Goal: Task Accomplishment & Management: Use online tool/utility

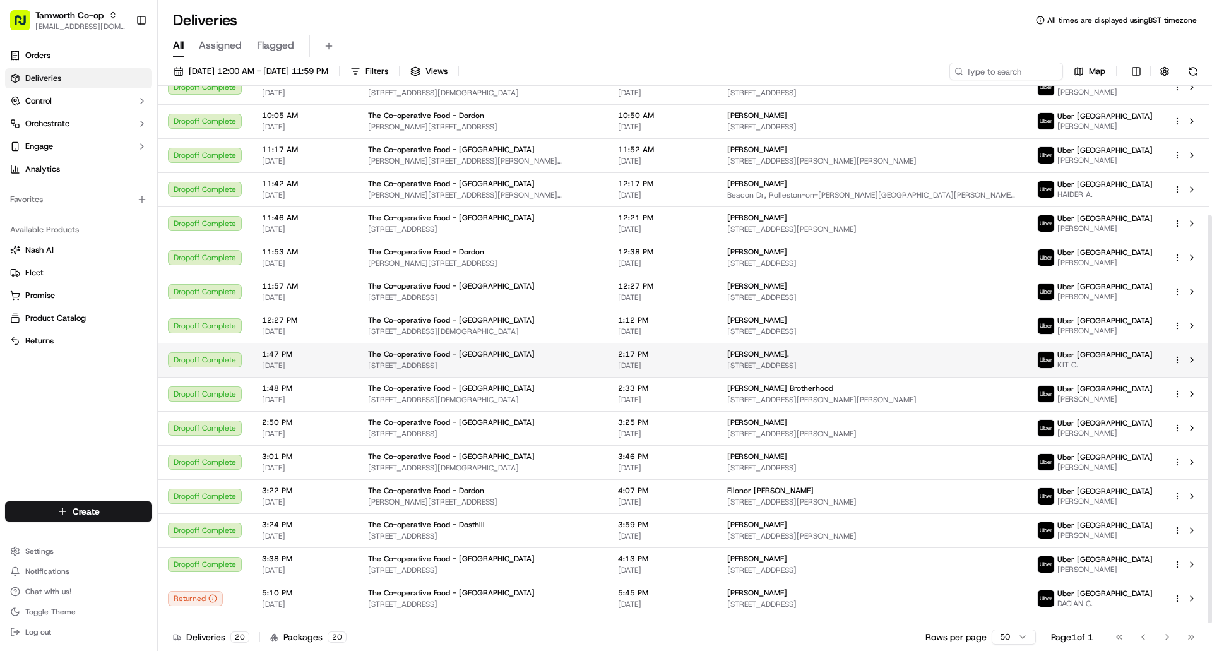
scroll to position [170, 0]
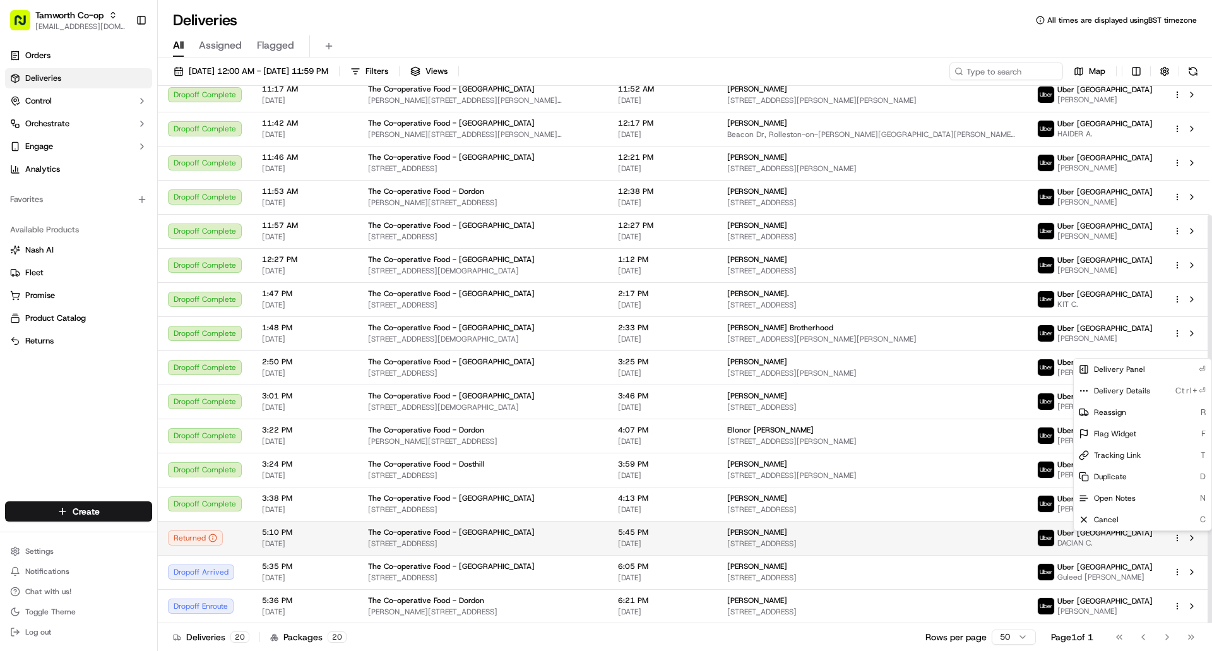
click at [1178, 537] on html "Tamworth Co-op glascoteshop@tamworth.coop Toggle Sidebar Orders Deliveries Cont…" at bounding box center [606, 325] width 1212 height 651
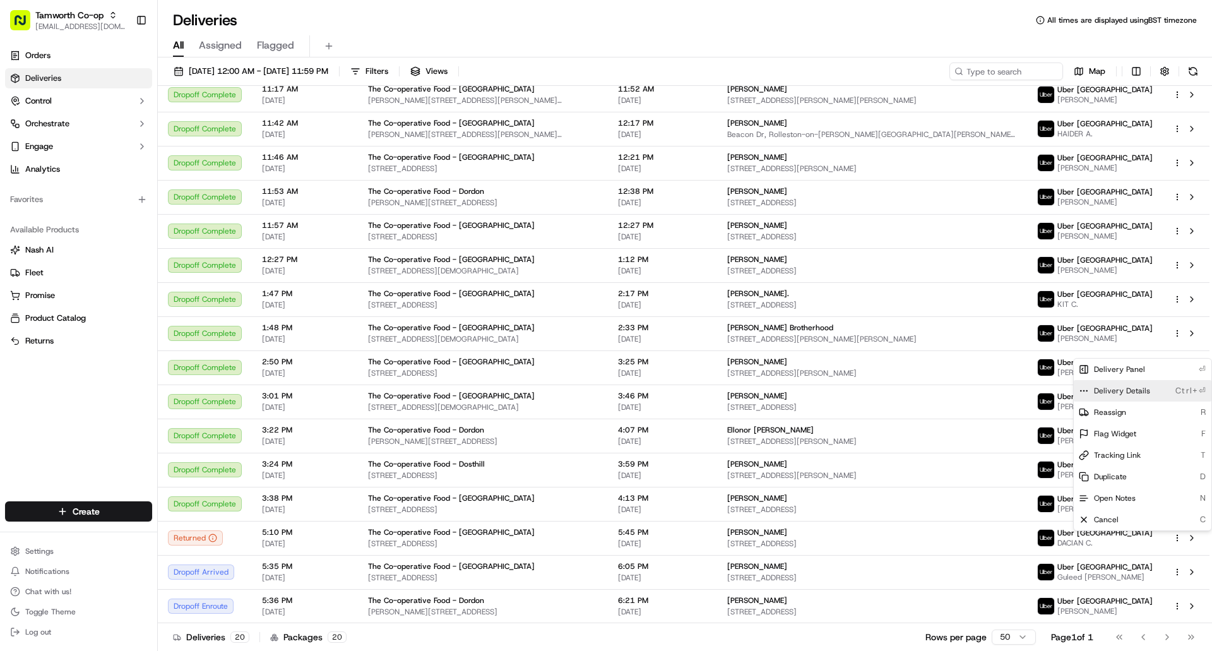
click at [1131, 394] on span "Delivery Details" at bounding box center [1122, 391] width 56 height 10
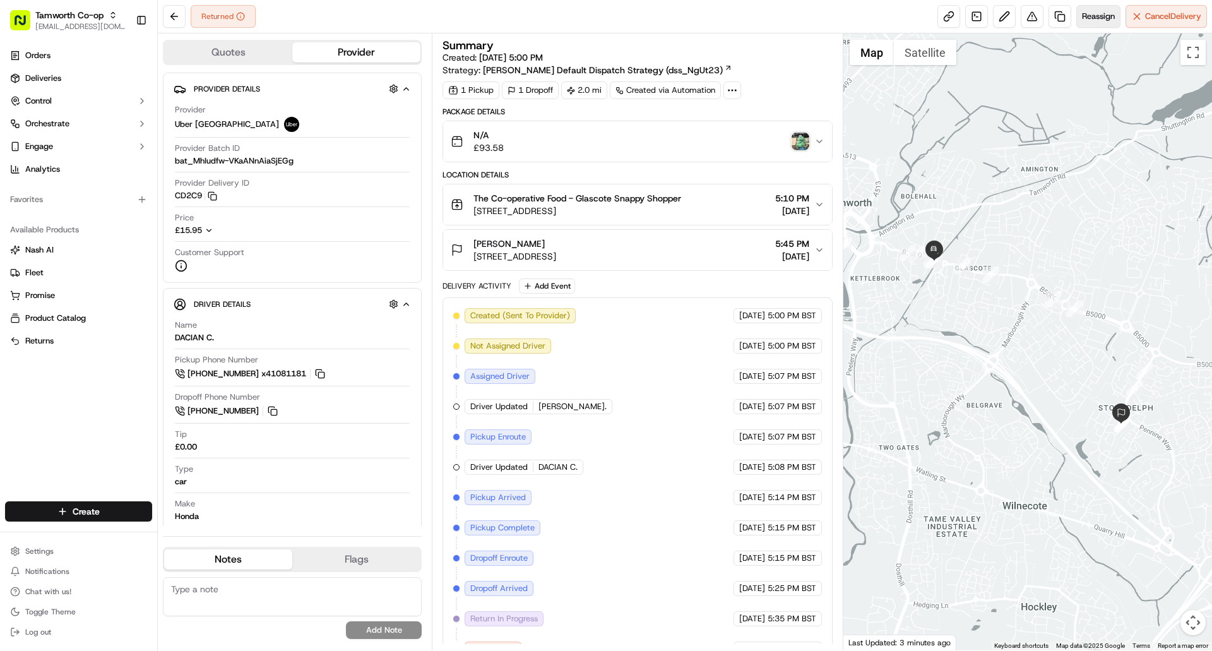
click at [1101, 20] on span "Reassign" at bounding box center [1098, 16] width 33 height 11
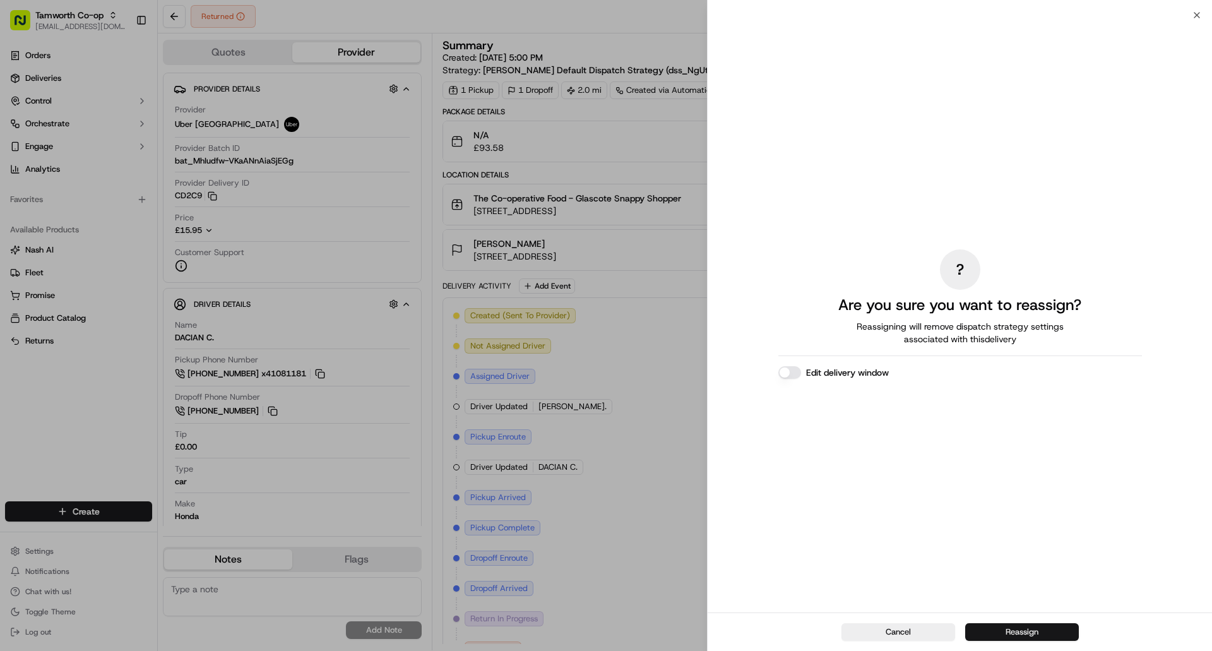
click at [1045, 631] on button "Reassign" at bounding box center [1022, 632] width 114 height 18
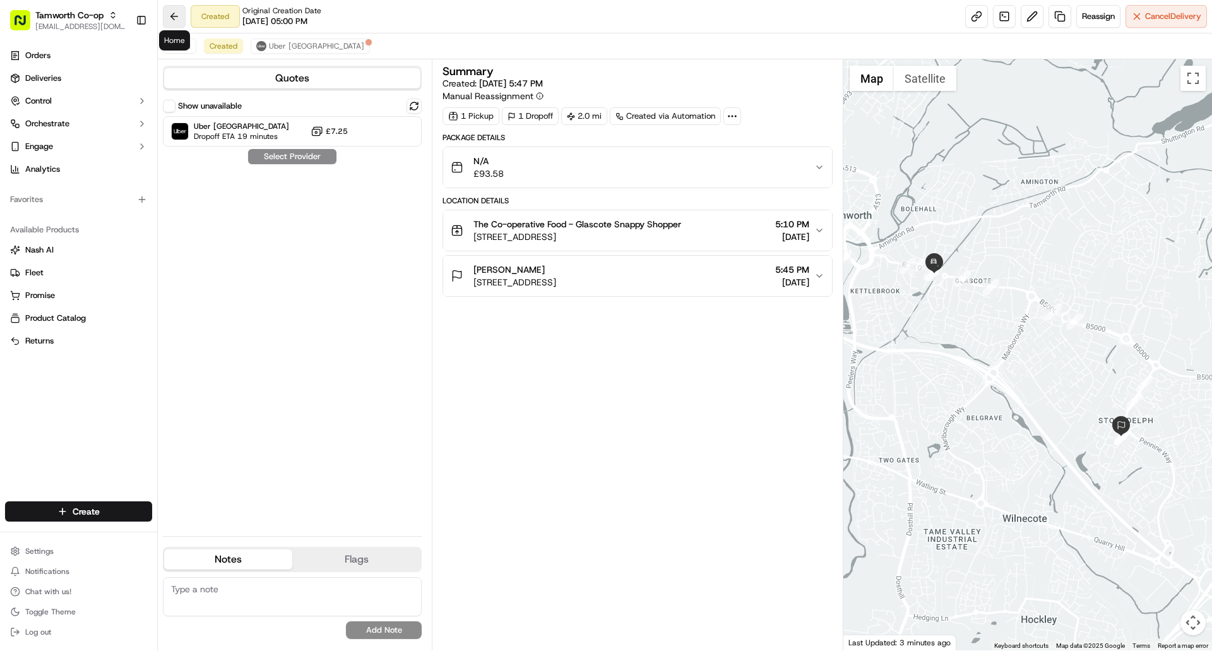
click at [177, 16] on button at bounding box center [174, 16] width 23 height 23
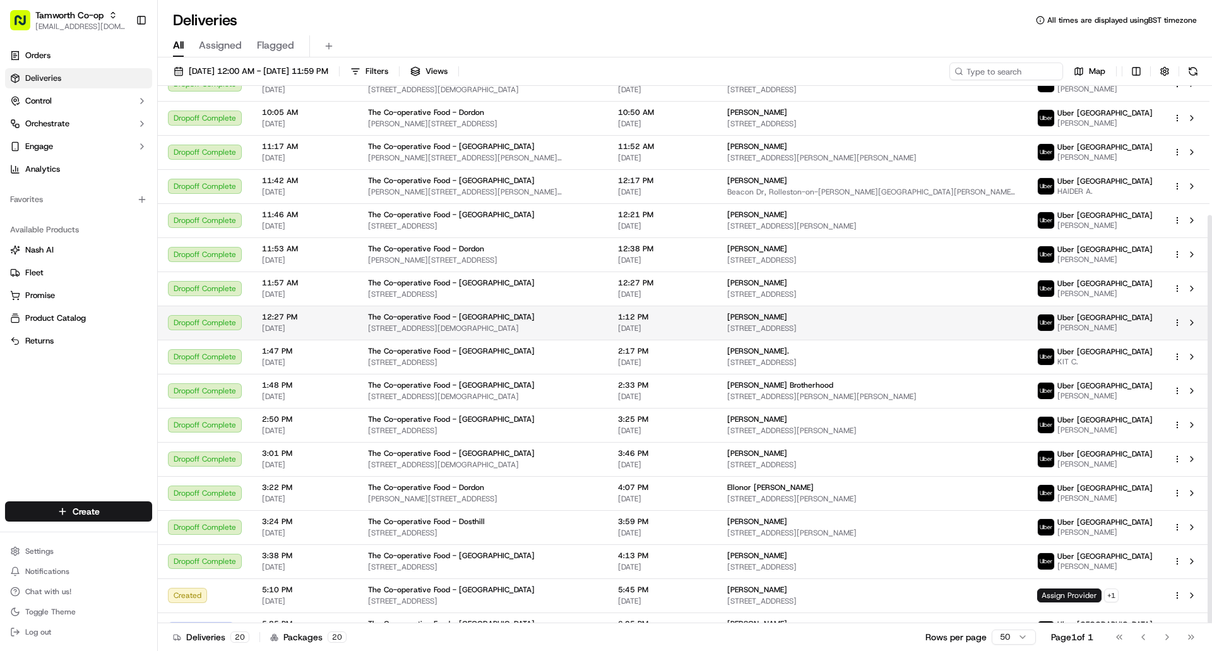
scroll to position [170, 0]
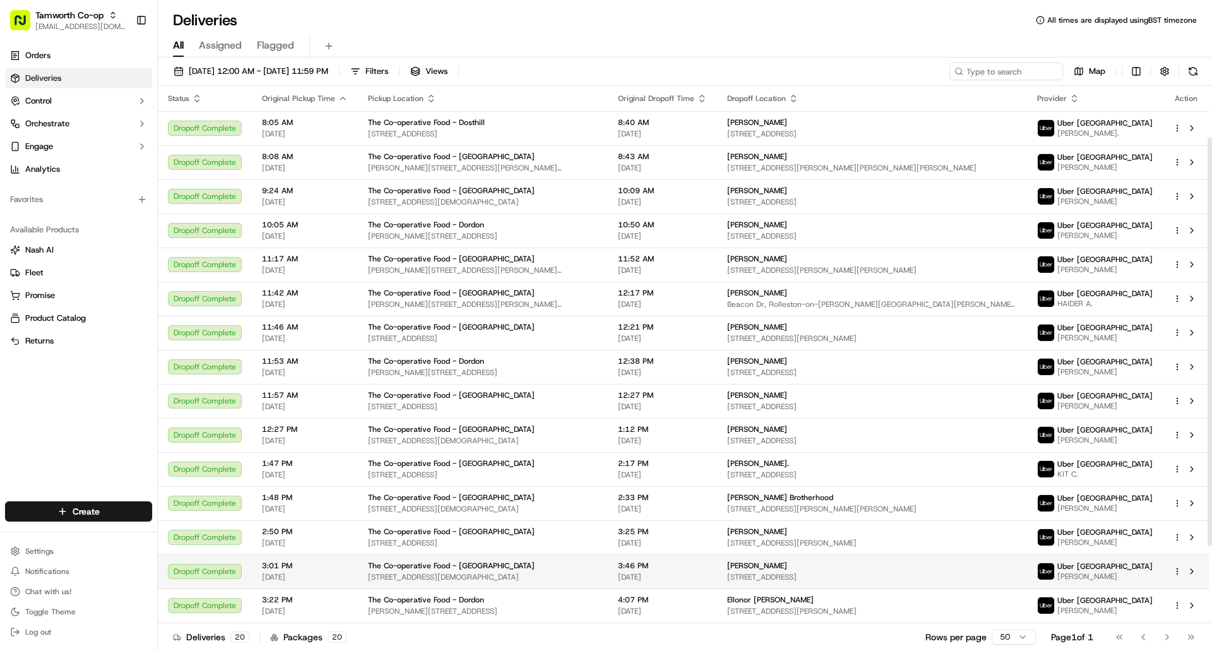
scroll to position [170, 0]
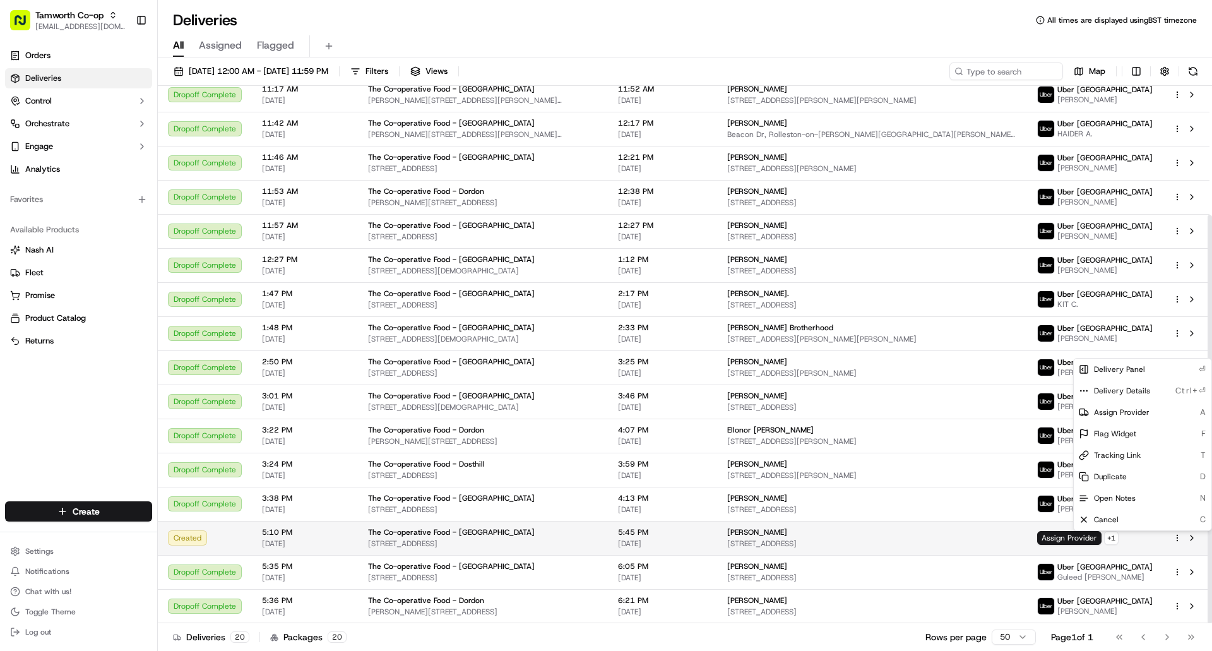
click at [1179, 537] on html "Tamworth Co-op glascoteshop@tamworth.coop Toggle Sidebar Orders Deliveries Cont…" at bounding box center [606, 325] width 1212 height 651
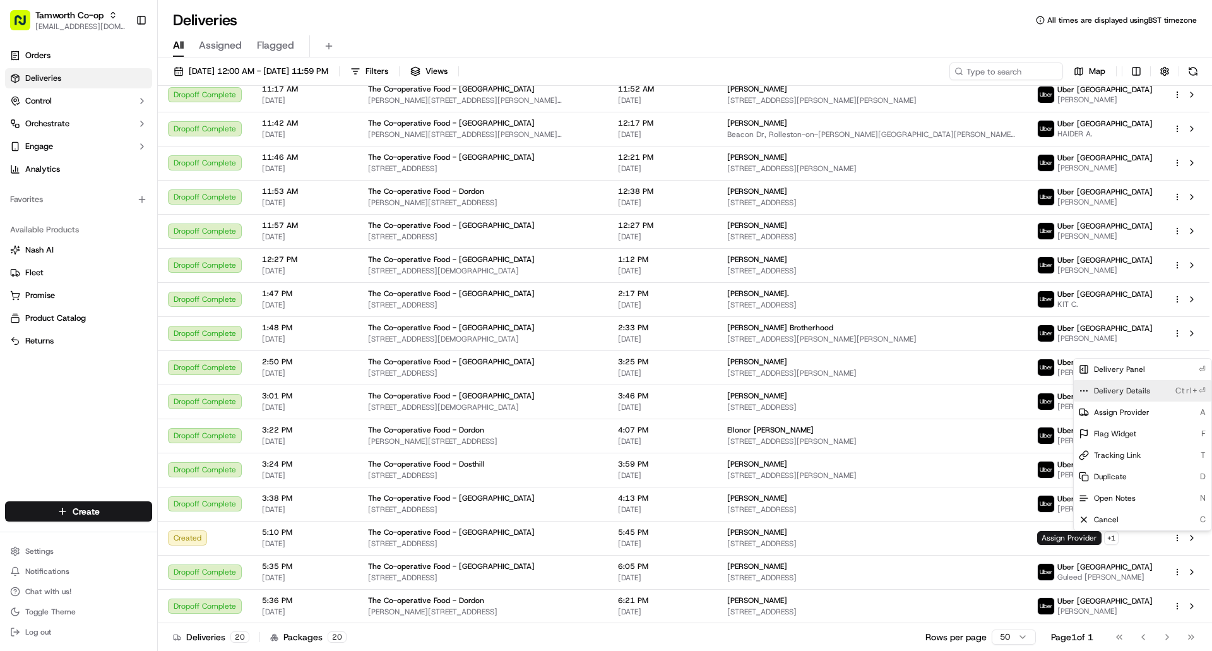
click at [1145, 393] on span "Delivery Details" at bounding box center [1122, 391] width 56 height 10
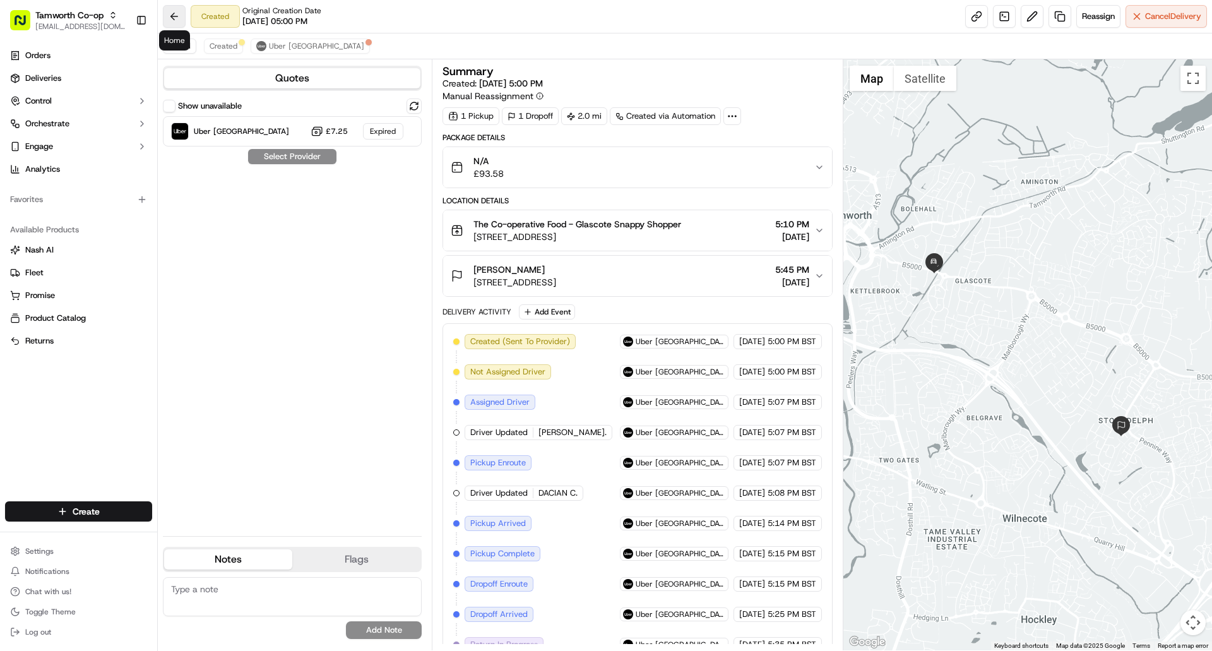
click at [175, 12] on button at bounding box center [174, 16] width 23 height 23
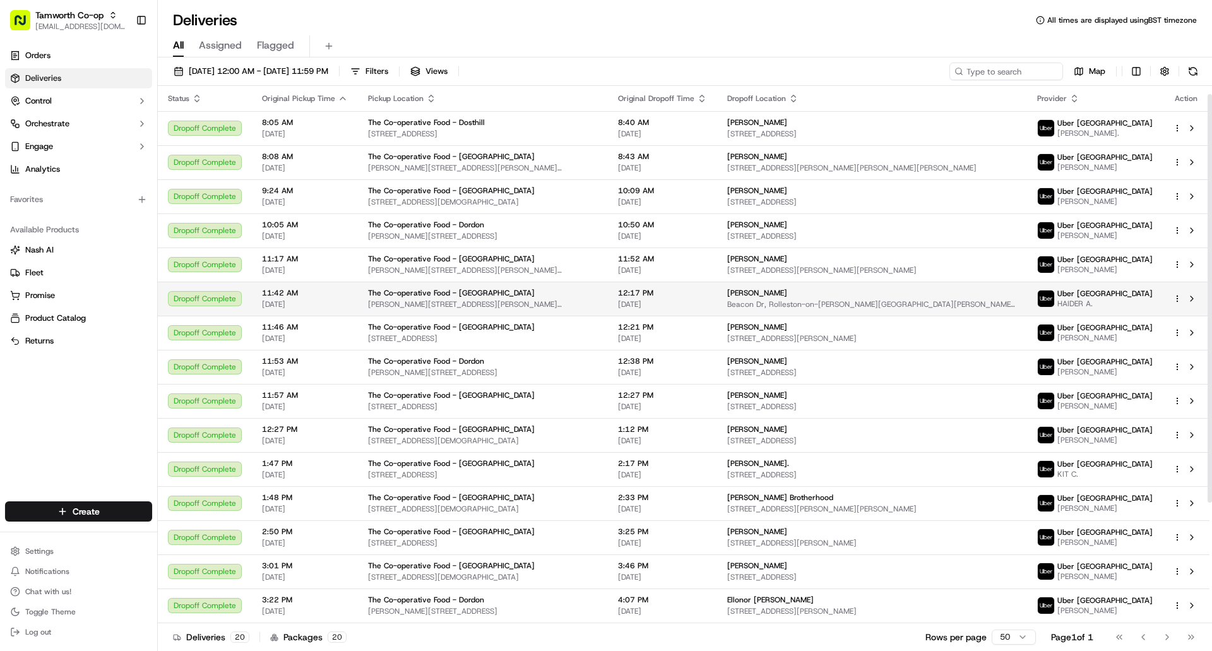
scroll to position [170, 0]
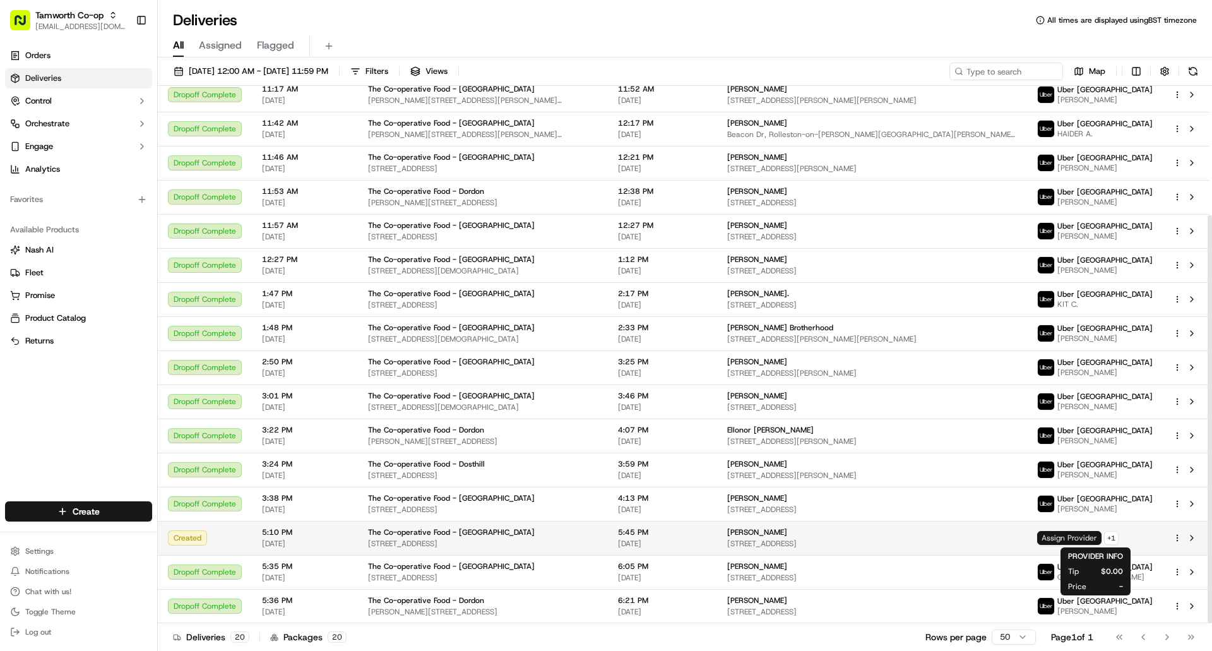
click at [1097, 539] on span "Assign Provider" at bounding box center [1069, 538] width 64 height 14
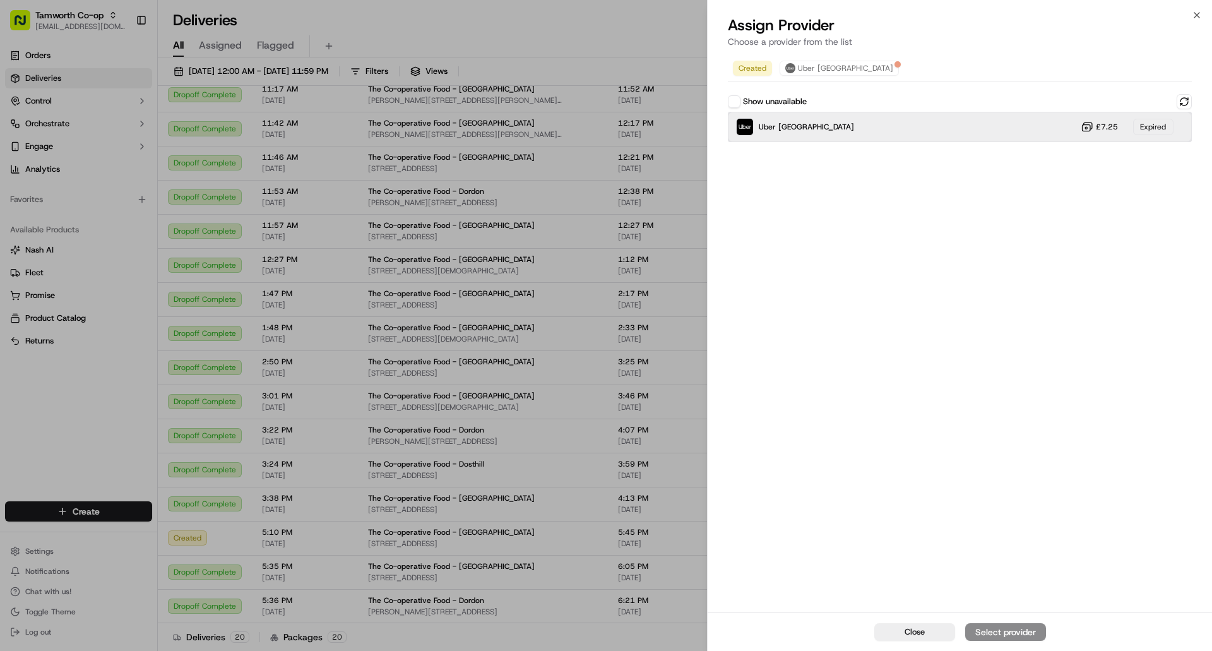
click at [794, 131] on div "Uber UK £7.25 Expired" at bounding box center [960, 127] width 464 height 30
click at [1195, 15] on icon "button" at bounding box center [1197, 15] width 10 height 10
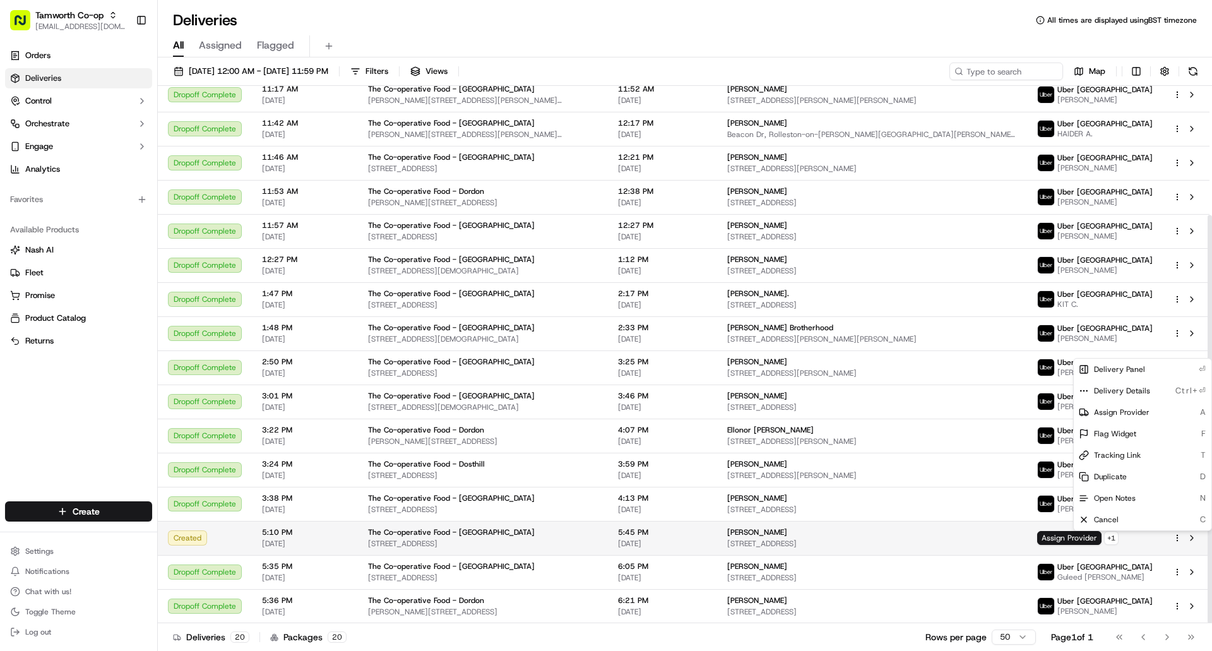
click at [1179, 537] on html "Tamworth Co-op [EMAIL_ADDRESS][DOMAIN_NAME] Toggle Sidebar Orders Deliveries Co…" at bounding box center [606, 325] width 1212 height 651
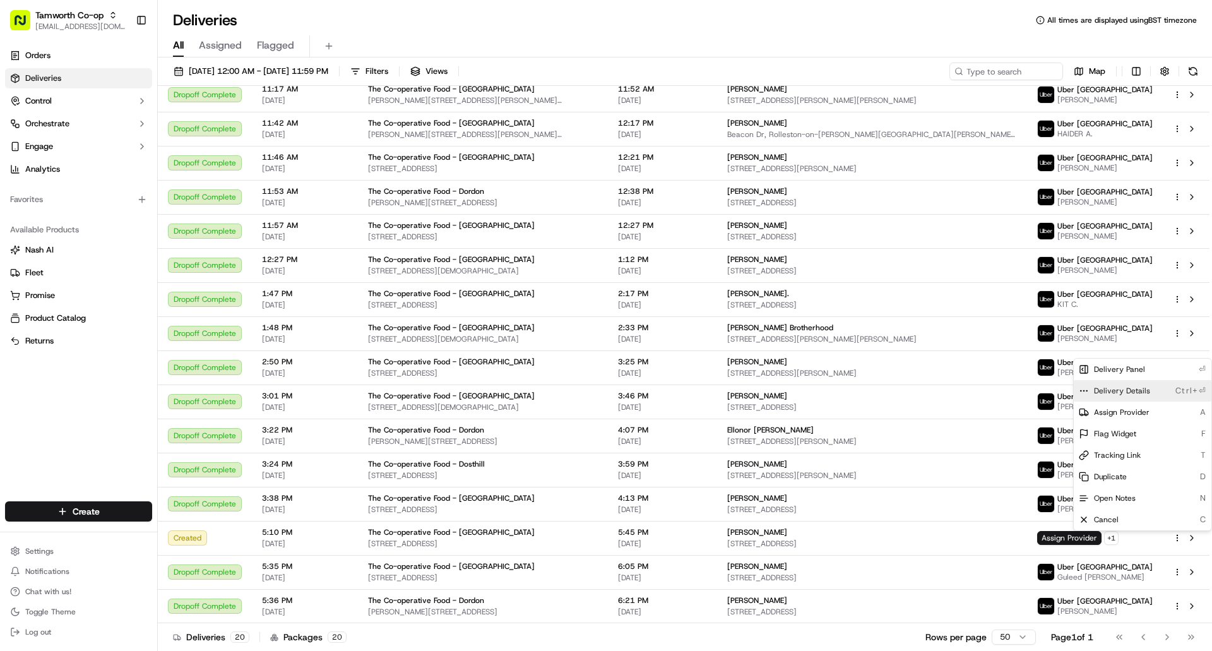
click at [1153, 387] on div "Delivery Details Ctrl+⏎" at bounding box center [1143, 390] width 138 height 21
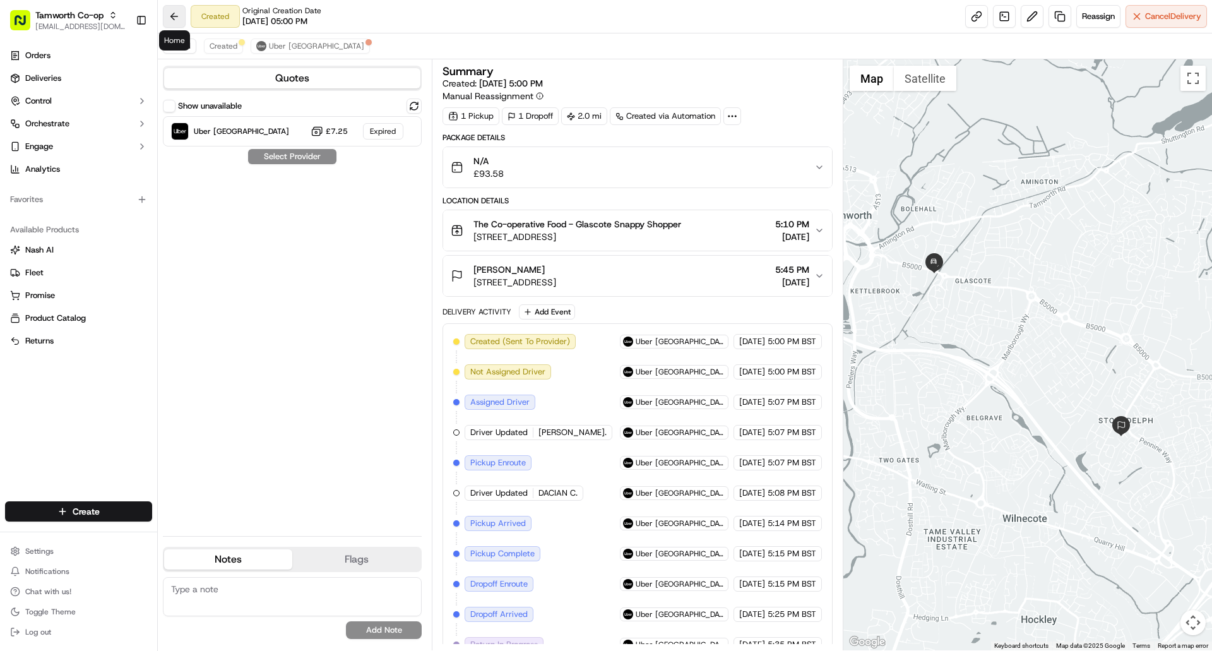
click at [174, 15] on button at bounding box center [174, 16] width 23 height 23
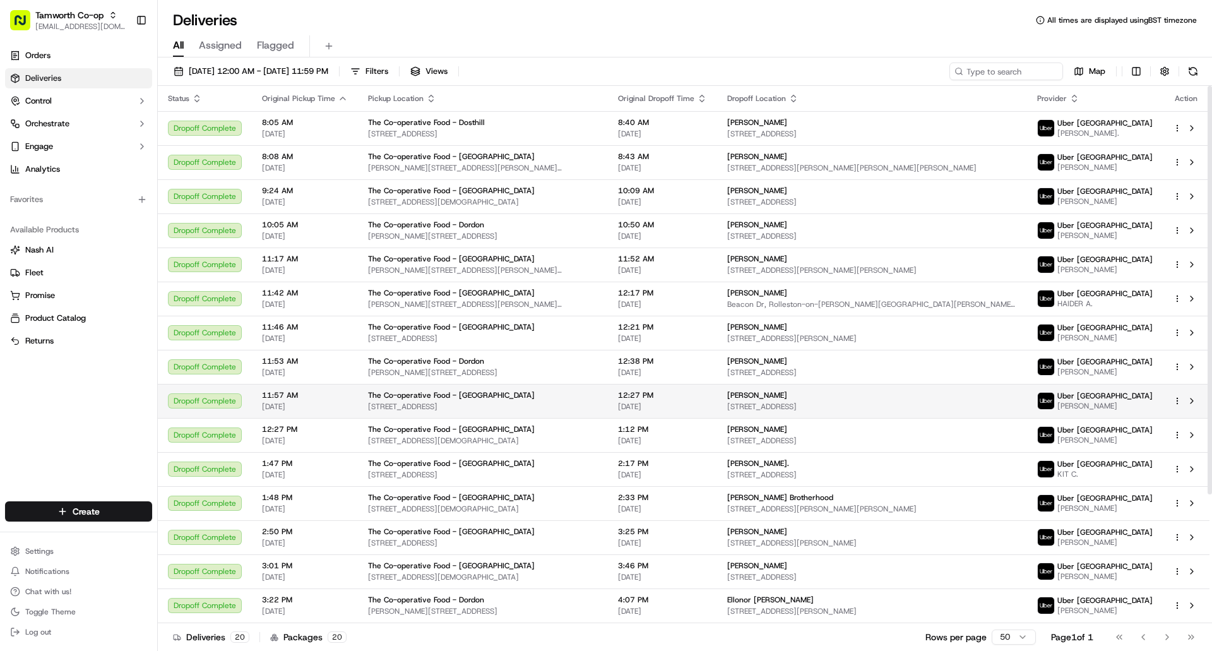
scroll to position [170, 0]
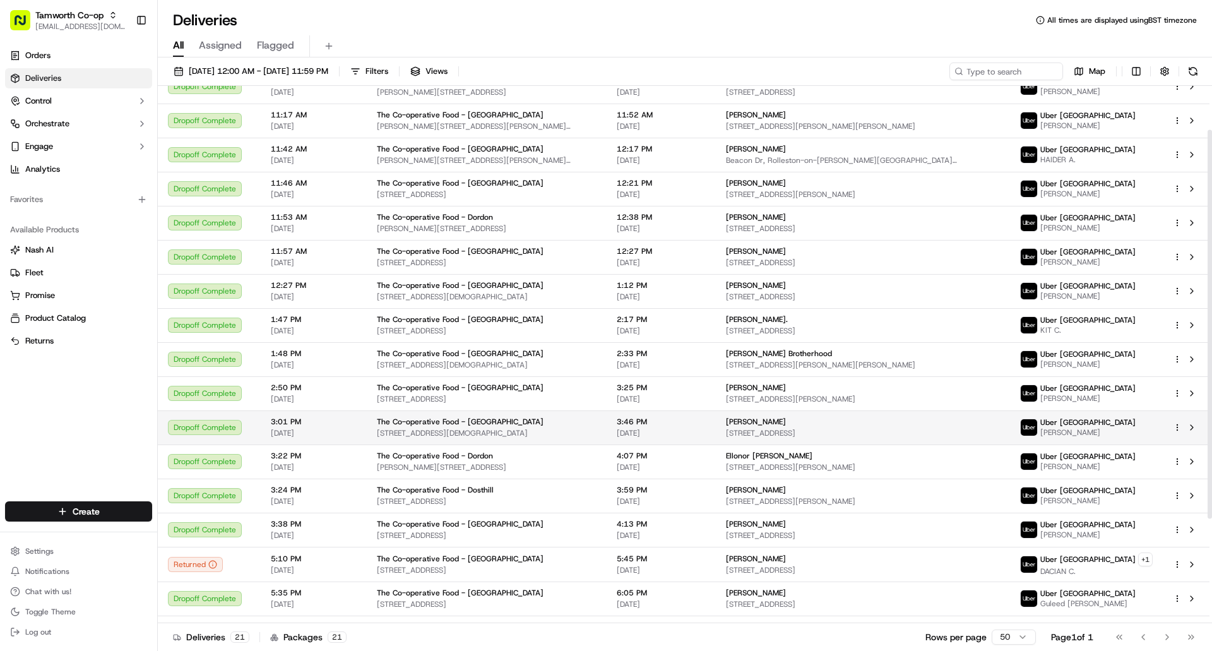
scroll to position [205, 0]
